Goal: Information Seeking & Learning: Learn about a topic

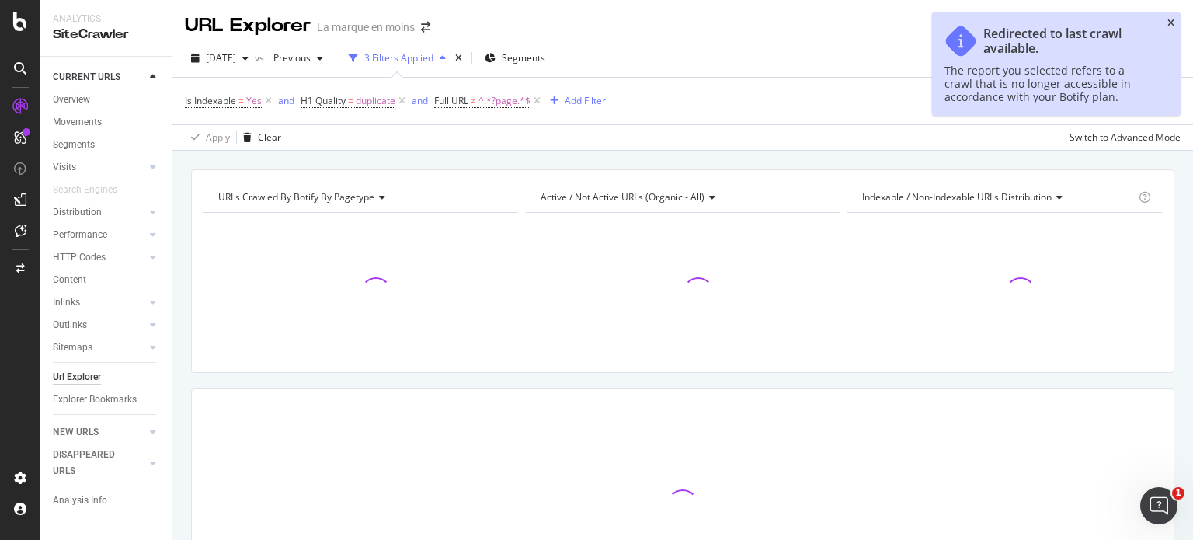
click at [1168, 25] on icon "close toast" at bounding box center [1170, 23] width 7 height 9
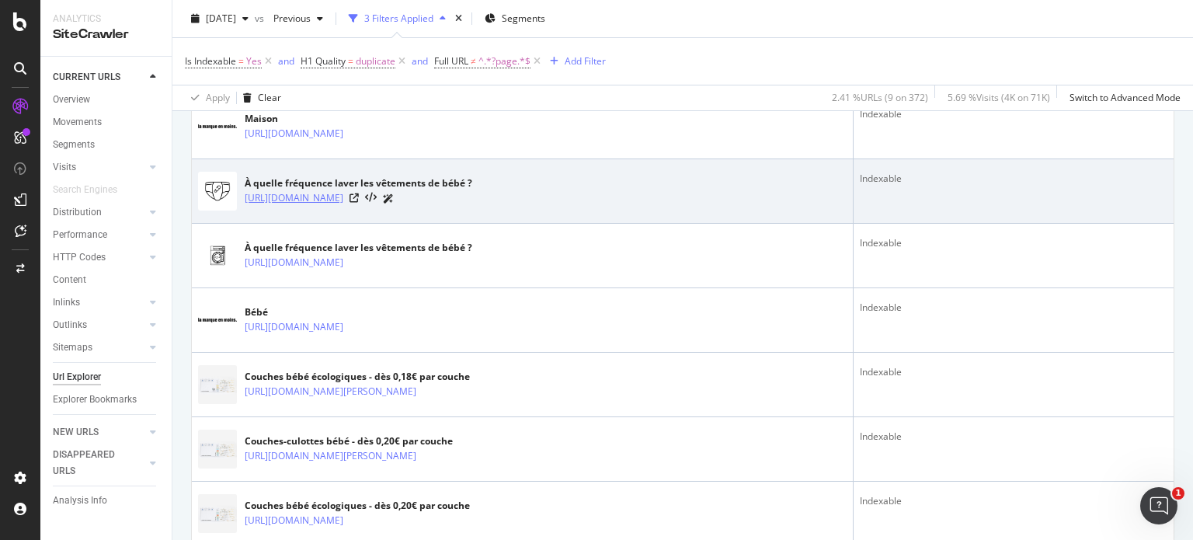
scroll to position [388, 0]
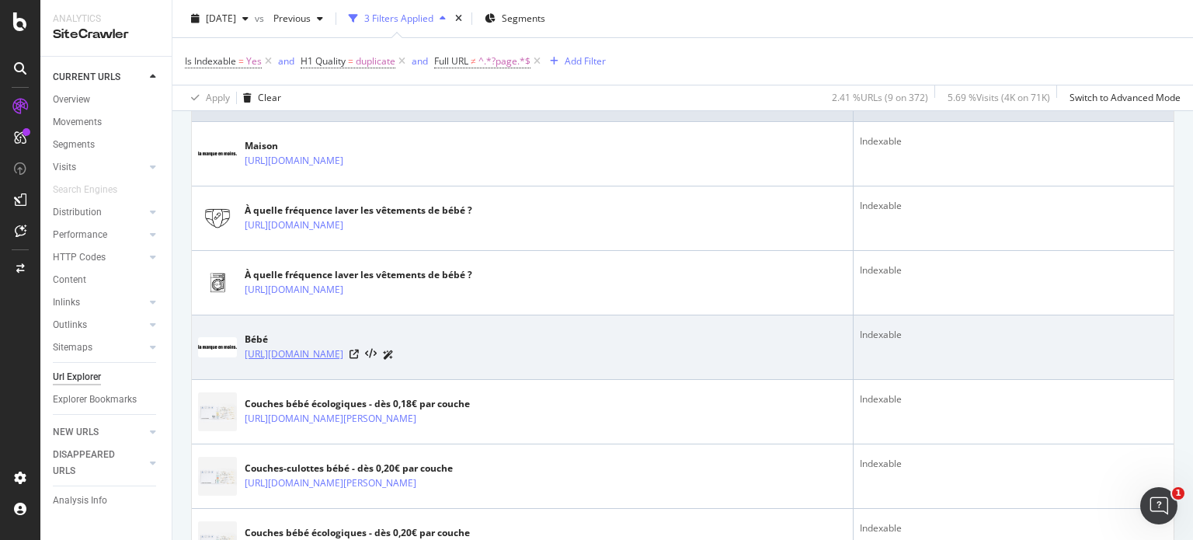
click at [343, 357] on link "[URL][DOMAIN_NAME]" at bounding box center [294, 354] width 99 height 16
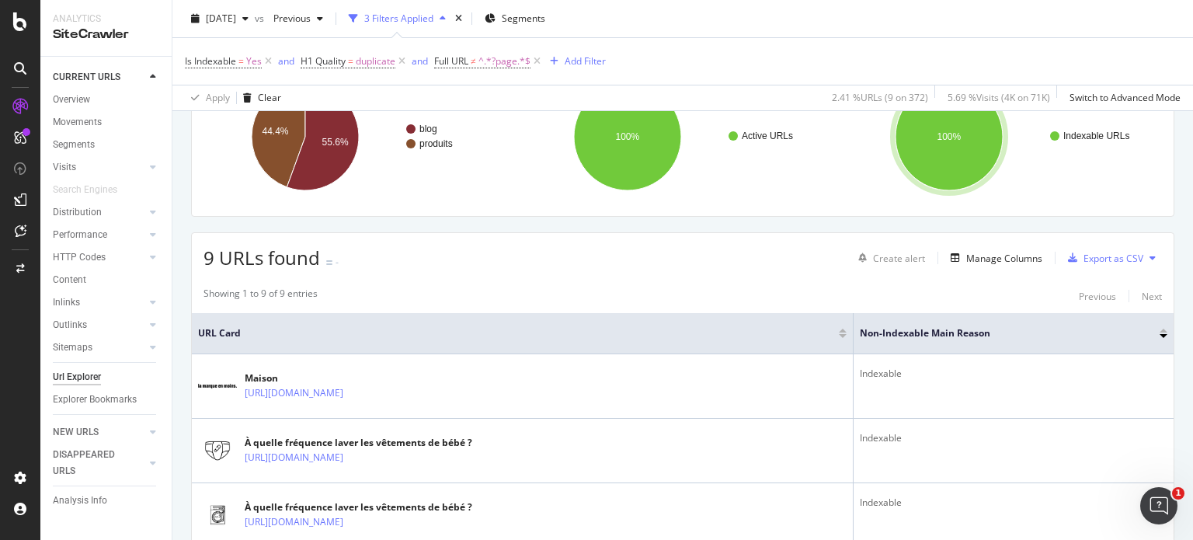
scroll to position [155, 0]
click at [236, 21] on span "[DATE]" at bounding box center [221, 18] width 30 height 13
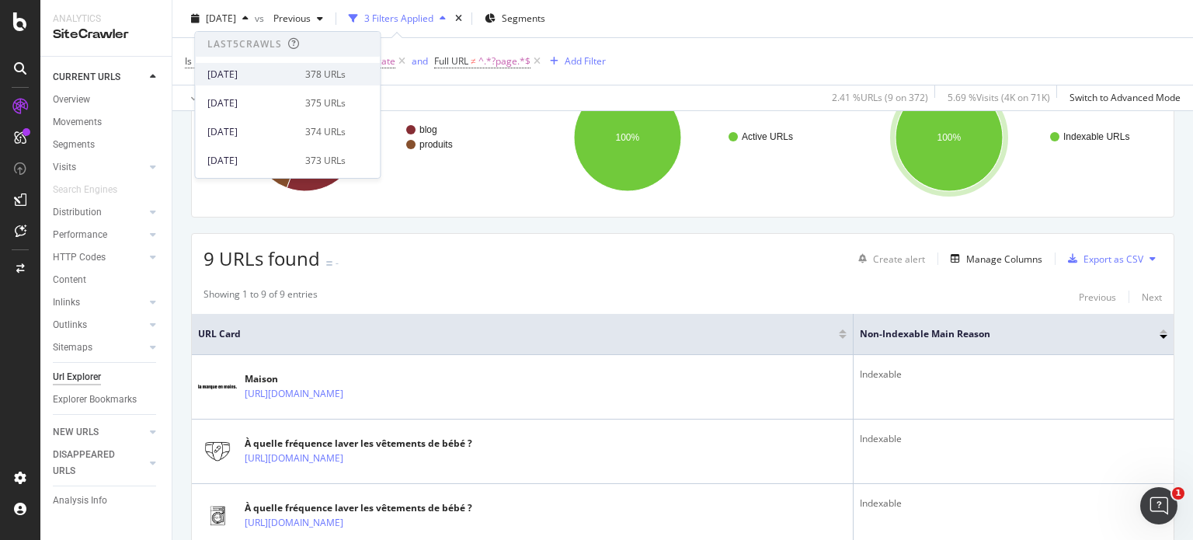
click at [261, 82] on div "2025 Aug. 26th 378 URLs" at bounding box center [287, 74] width 185 height 23
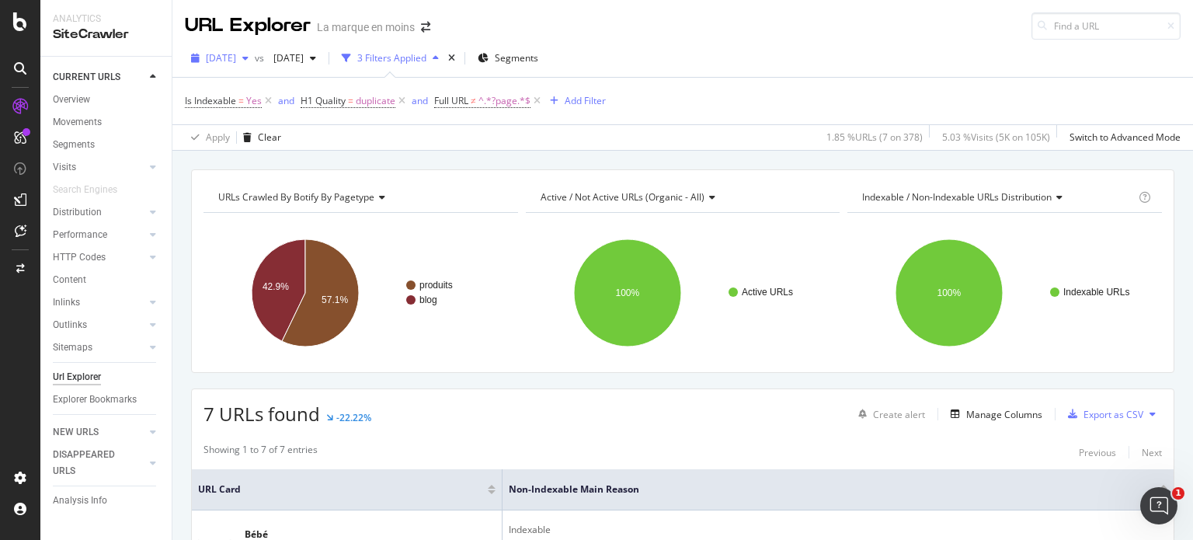
click at [236, 59] on span "[DATE]" at bounding box center [221, 57] width 30 height 13
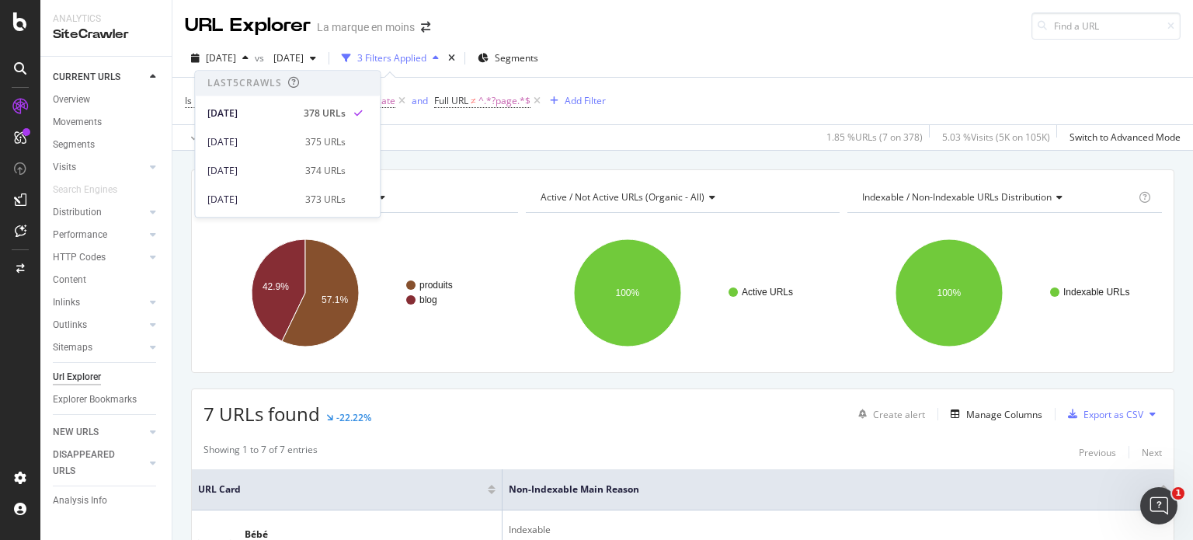
click at [721, 105] on div "Is Indexable = Yes and H1 Quality = duplicate and Full URL ≠ ^.*?page.*$ Add Fi…" at bounding box center [683, 101] width 996 height 47
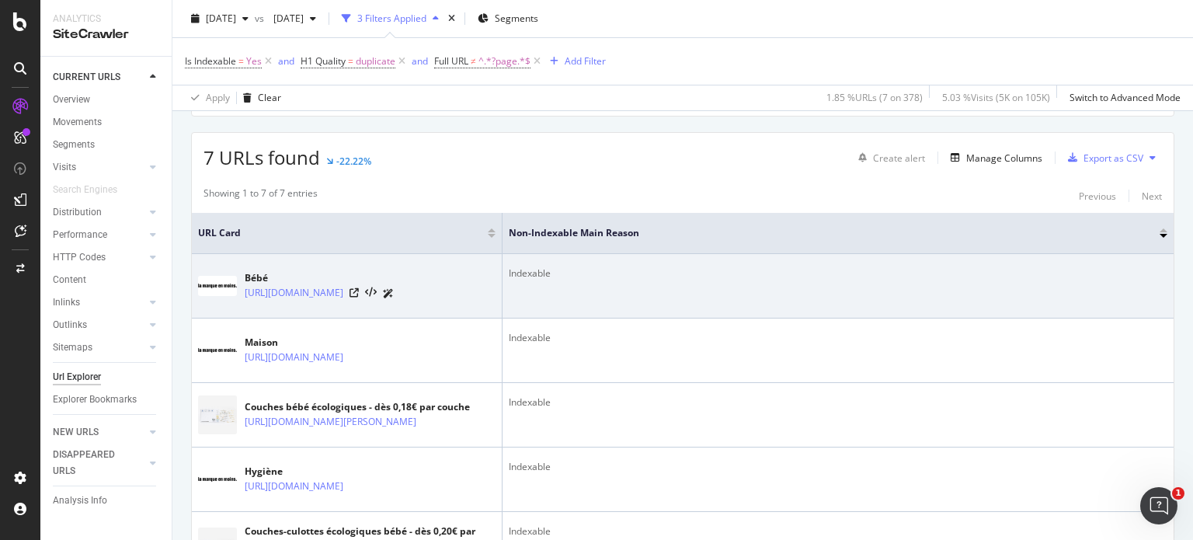
scroll to position [311, 0]
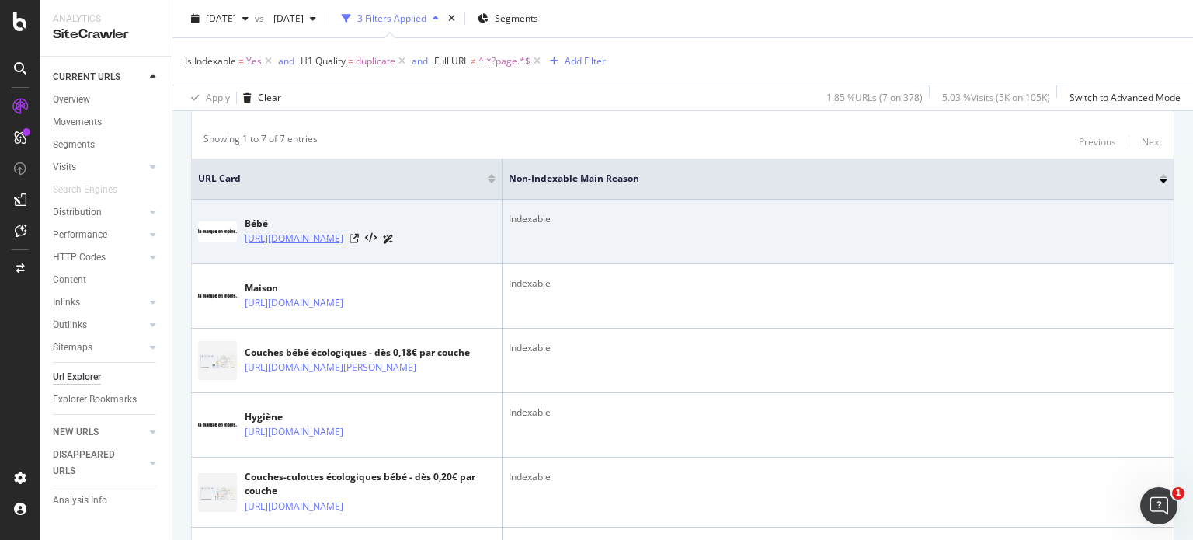
click at [343, 239] on link "[URL][DOMAIN_NAME]" at bounding box center [294, 239] width 99 height 16
click at [359, 235] on icon at bounding box center [354, 238] width 9 height 9
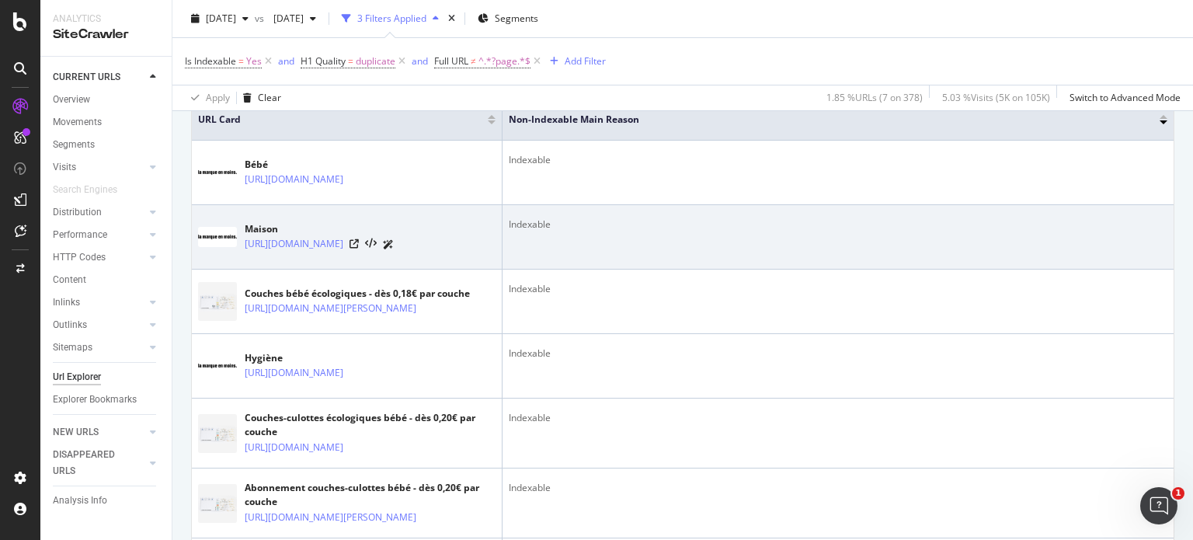
scroll to position [375, 0]
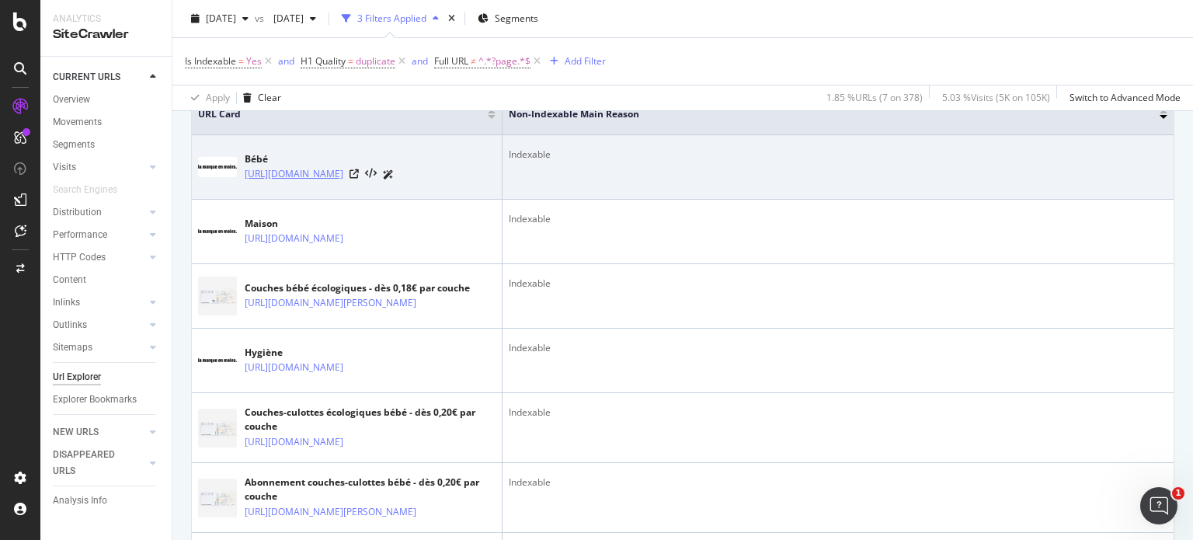
click at [343, 170] on link "[URL][DOMAIN_NAME]" at bounding box center [294, 174] width 99 height 16
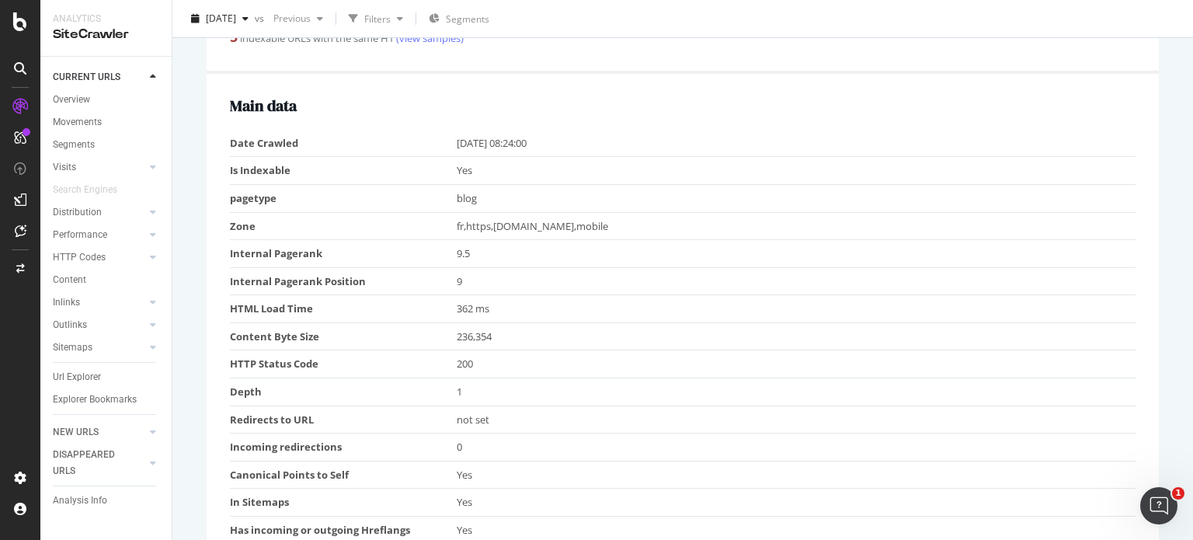
scroll to position [285, 0]
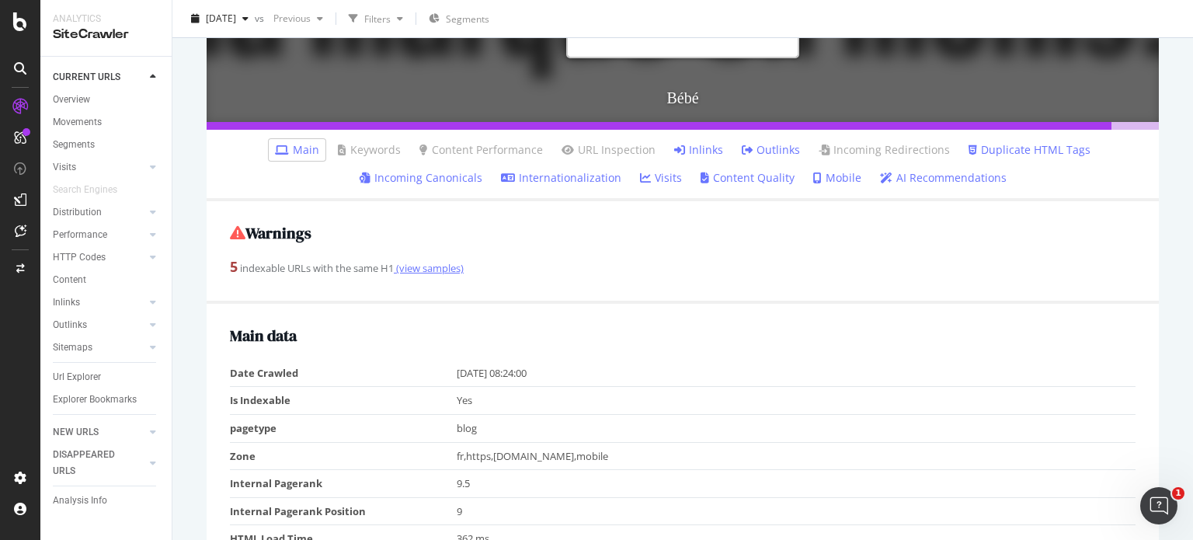
click at [433, 263] on link "(view samples)" at bounding box center [429, 268] width 70 height 14
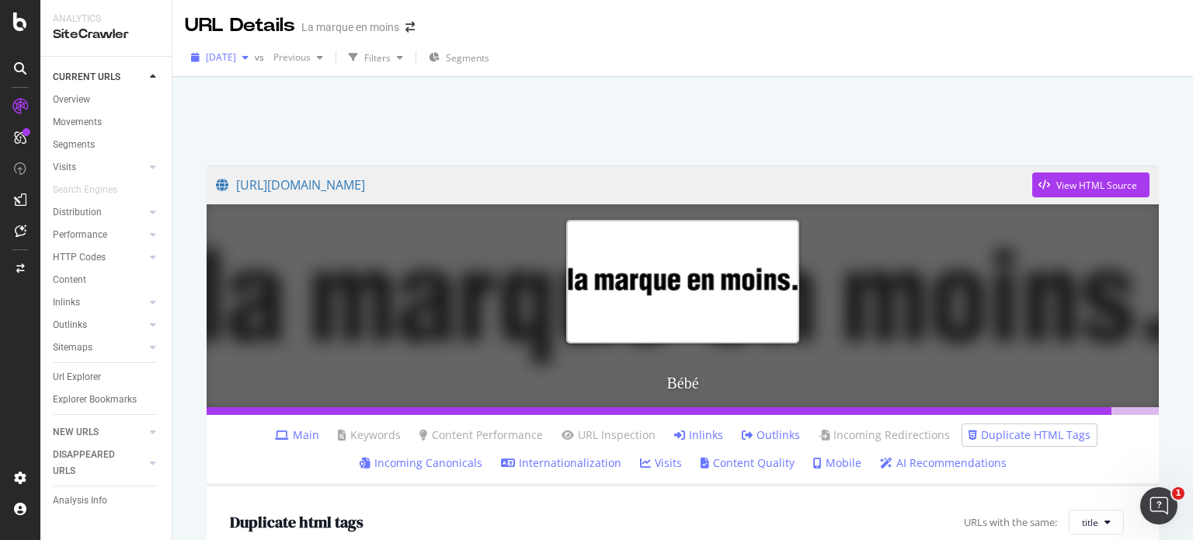
click at [236, 57] on span "[DATE]" at bounding box center [221, 56] width 30 height 13
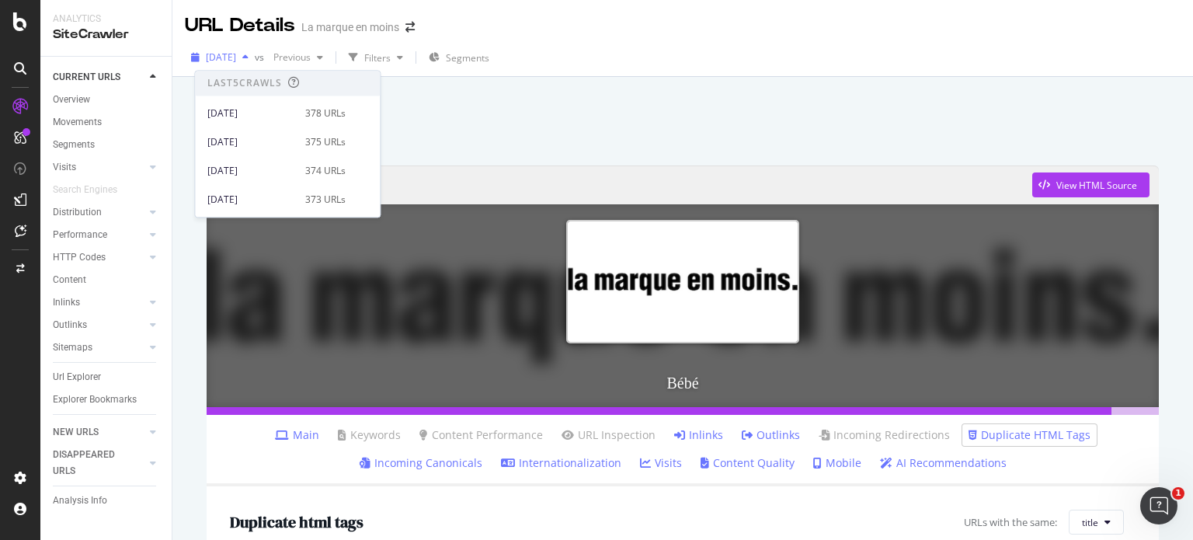
click at [236, 53] on span "[DATE]" at bounding box center [221, 56] width 30 height 13
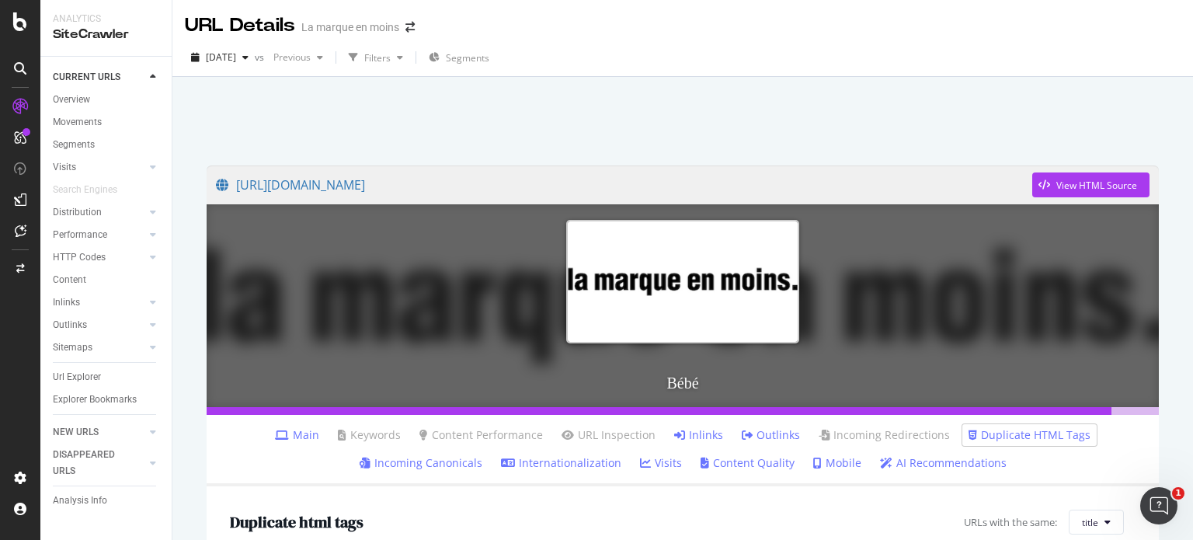
click at [242, 40] on div "[DATE] vs Previous Filters Segments" at bounding box center [682, 58] width 1021 height 38
click at [236, 55] on span "[DATE]" at bounding box center [221, 56] width 30 height 13
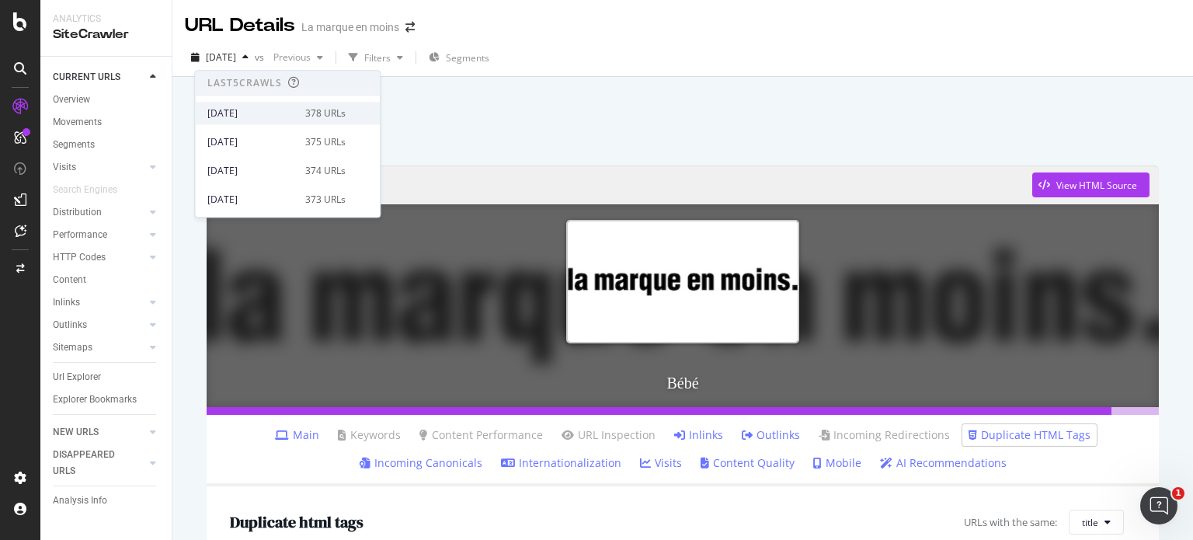
click at [256, 111] on div "[DATE]" at bounding box center [251, 113] width 89 height 14
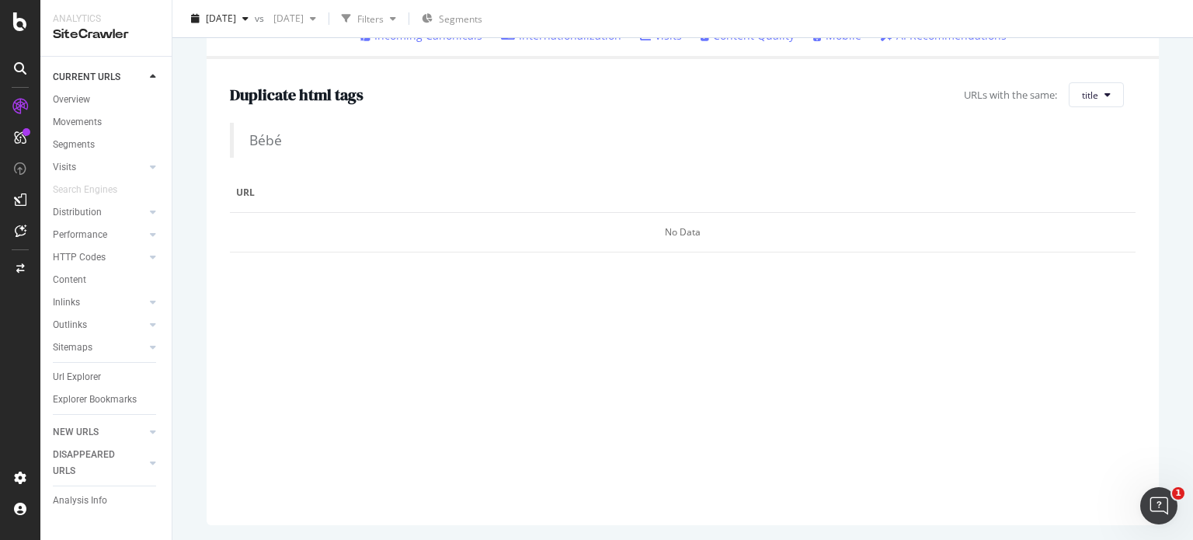
scroll to position [39, 0]
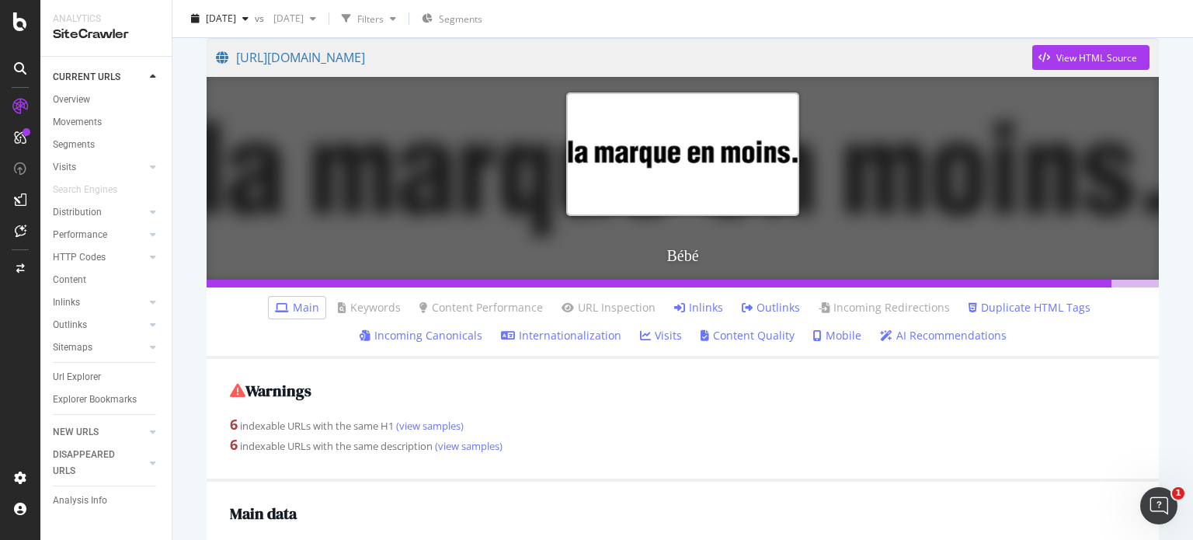
scroll to position [388, 0]
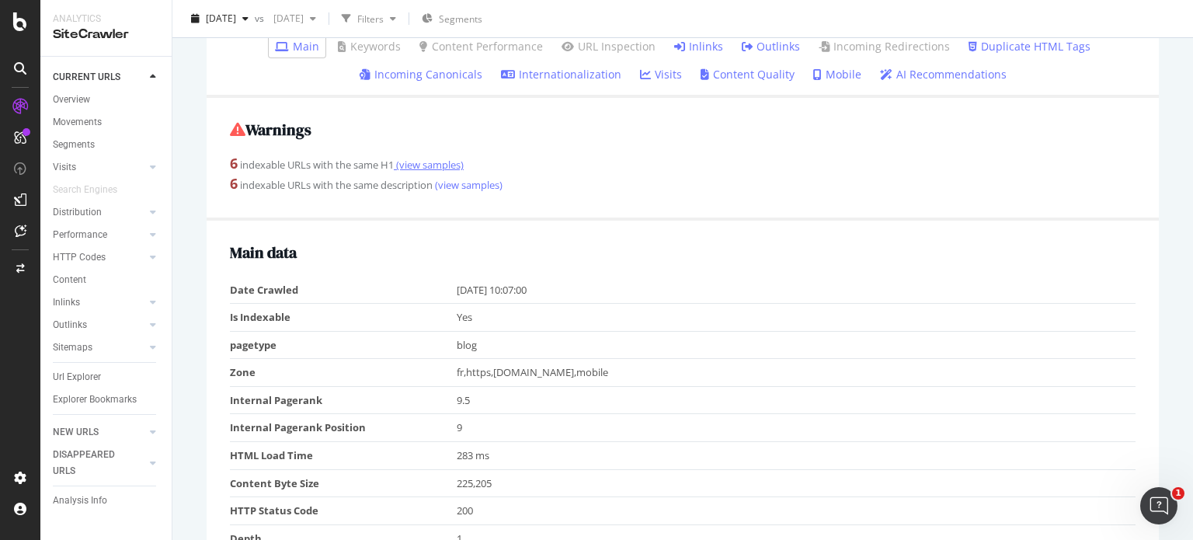
click at [441, 167] on link "(view samples)" at bounding box center [429, 165] width 70 height 14
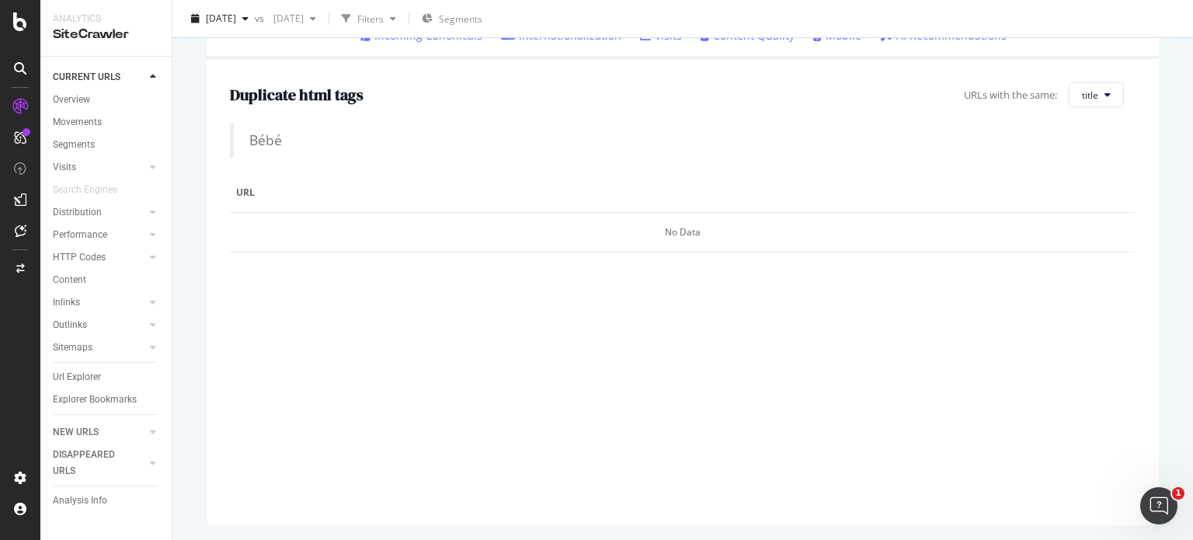
scroll to position [350, 0]
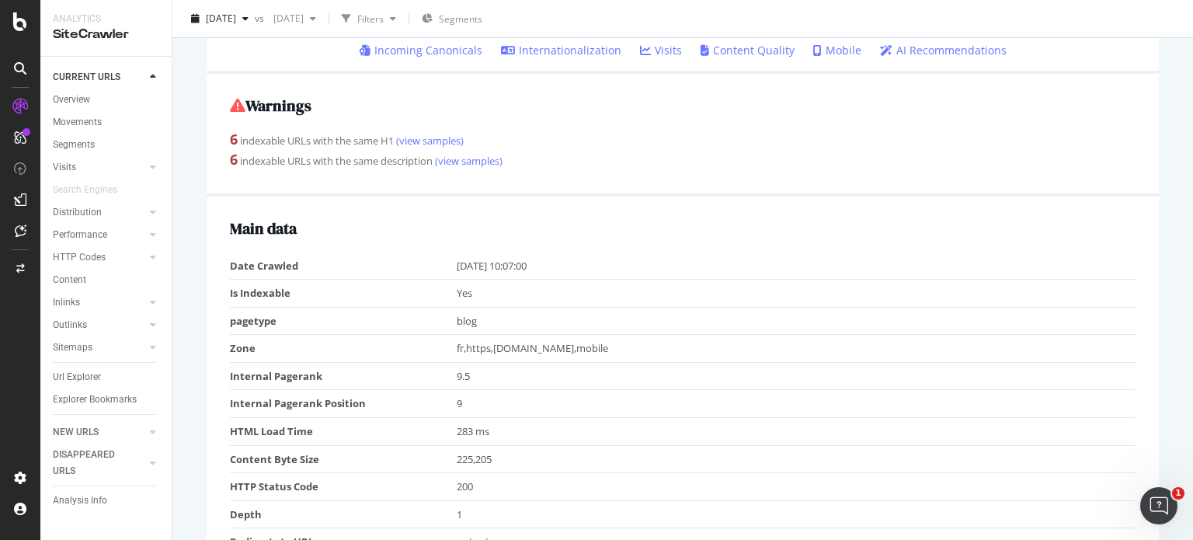
scroll to position [388, 0]
